Goal: Check status: Check status

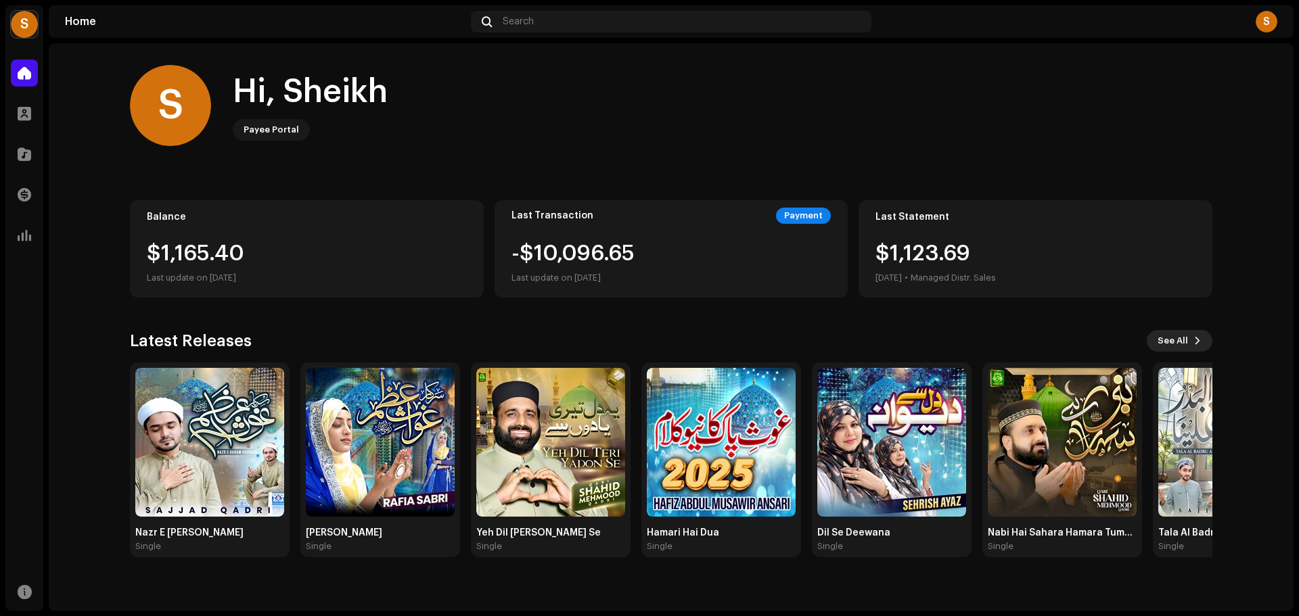
click at [1185, 342] on span "See All" at bounding box center [1172, 340] width 30 height 27
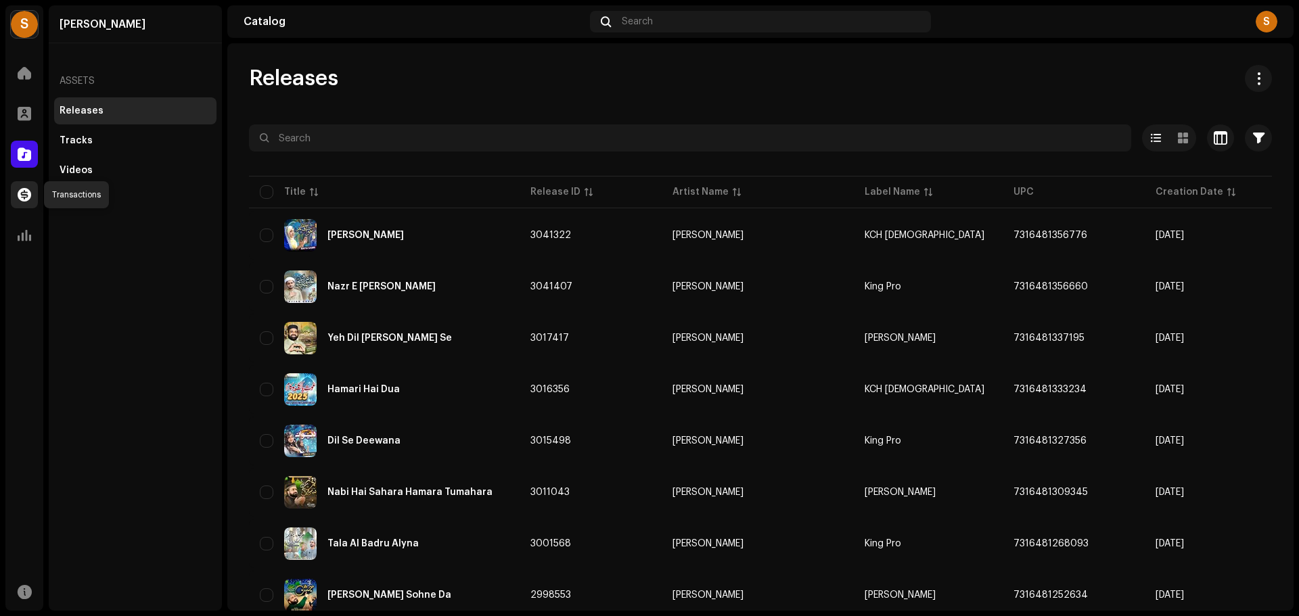
click at [26, 191] on span at bounding box center [25, 194] width 14 height 11
click at [21, 193] on span at bounding box center [25, 194] width 14 height 11
click at [28, 232] on span at bounding box center [25, 235] width 14 height 11
click at [23, 68] on span at bounding box center [25, 73] width 14 height 11
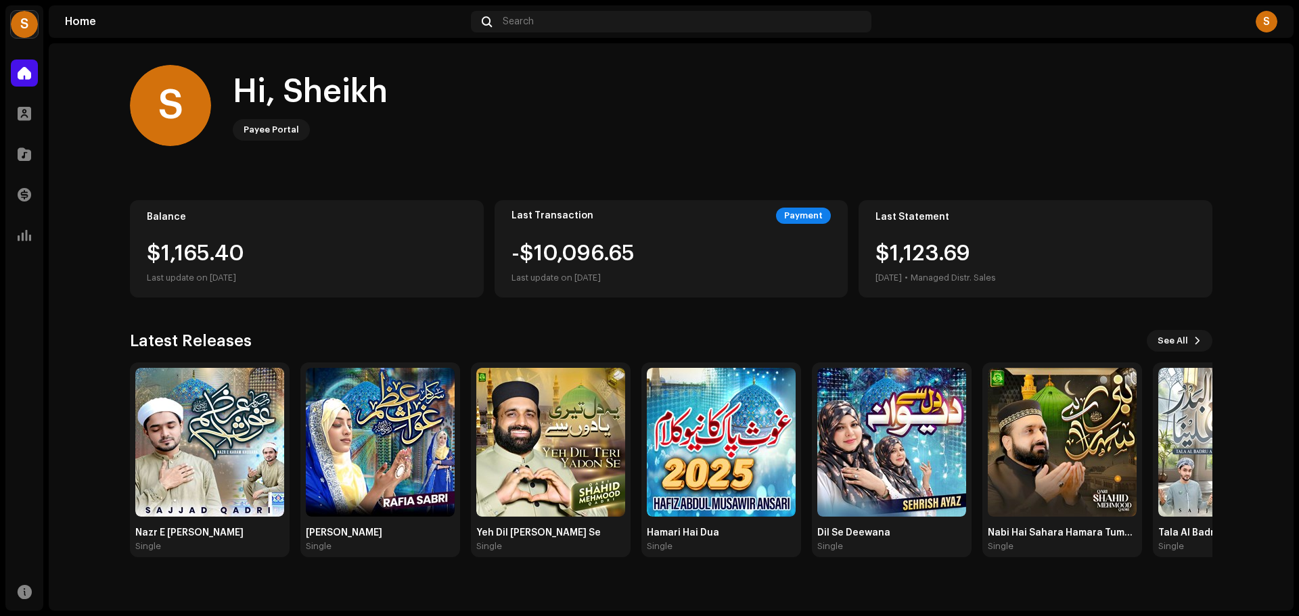
click at [235, 263] on div "$1,165.40" at bounding box center [307, 254] width 320 height 22
click at [808, 216] on div "Payment" at bounding box center [803, 216] width 55 height 16
click at [1271, 16] on div "S" at bounding box center [1266, 22] width 22 height 22
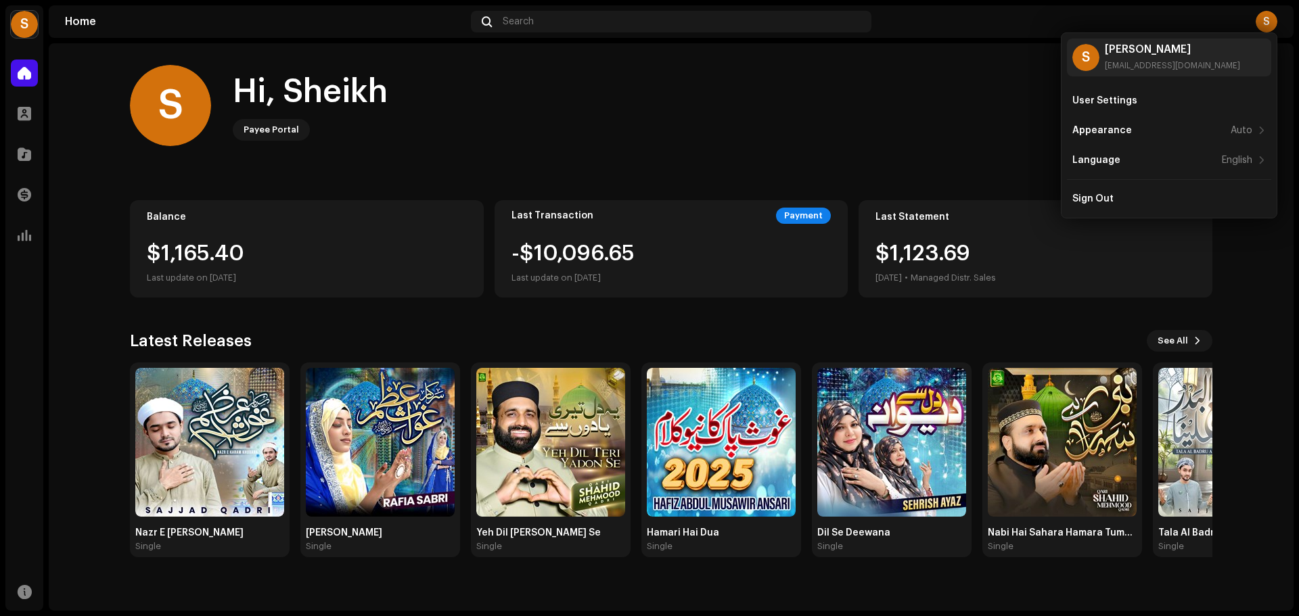
click at [971, 120] on div "S Hi, [PERSON_NAME]" at bounding box center [671, 105] width 1082 height 81
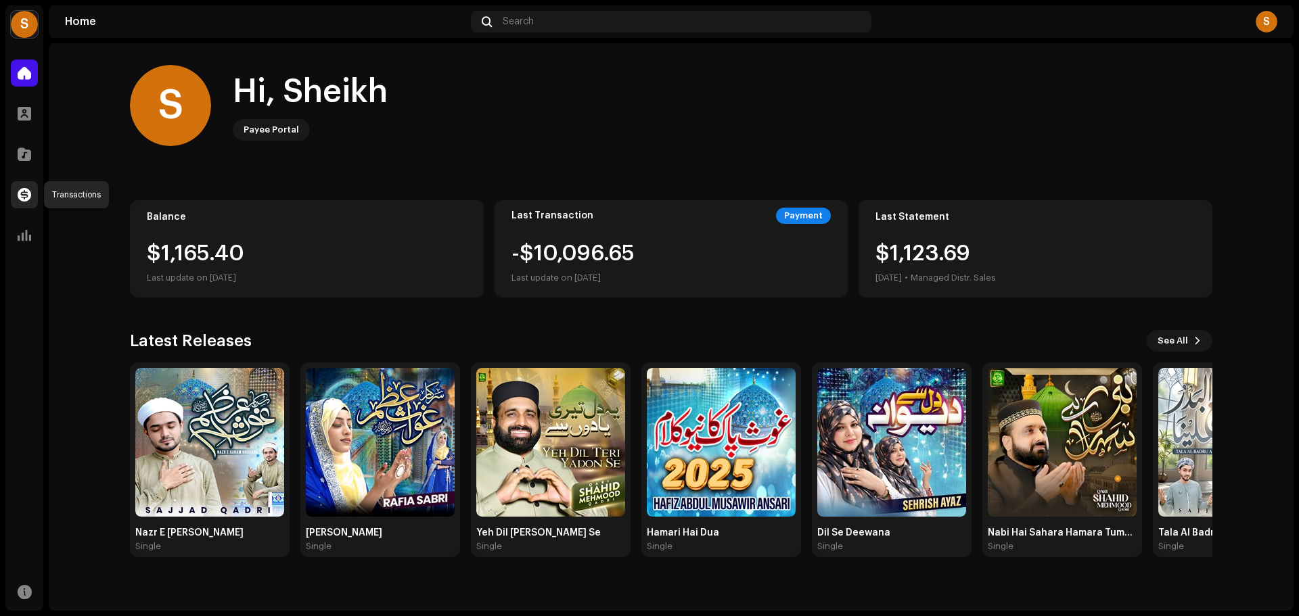
click at [21, 195] on span at bounding box center [25, 194] width 14 height 11
click at [27, 241] on span at bounding box center [25, 235] width 14 height 11
click at [26, 26] on div "S" at bounding box center [24, 24] width 27 height 27
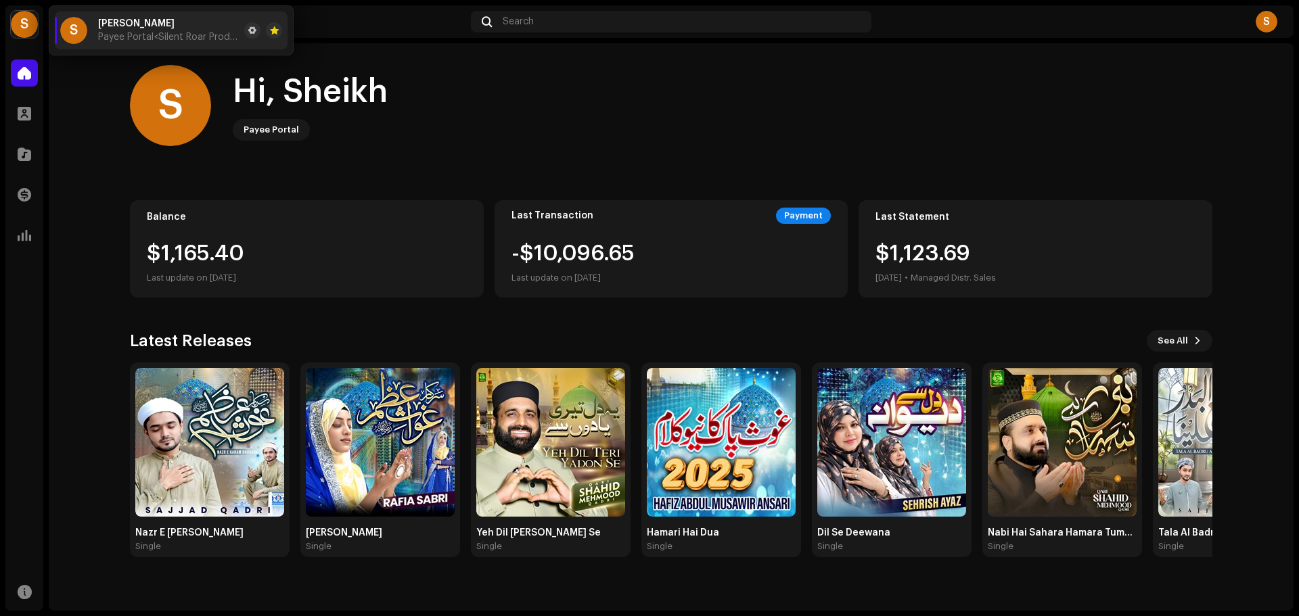
click at [26, 26] on div "S" at bounding box center [24, 24] width 27 height 27
